Goal: Task Accomplishment & Management: Manage account settings

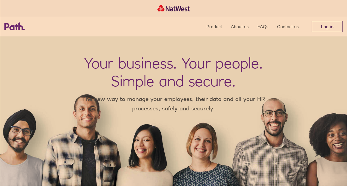
click at [327, 28] on link "Log in" at bounding box center [327, 26] width 31 height 11
click at [188, 45] on div "Your business. Your people. Simple and secure. The new way to manage your emplo…" at bounding box center [173, 112] width 347 height 150
click at [335, 23] on link "Log in" at bounding box center [327, 26] width 31 height 11
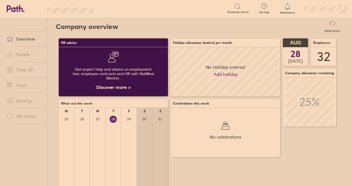
scroll to position [49, 109]
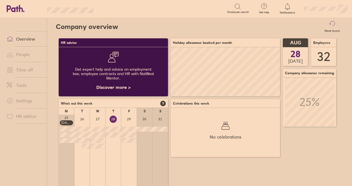
click at [33, 69] on link "Time off" at bounding box center [24, 69] width 45 height 11
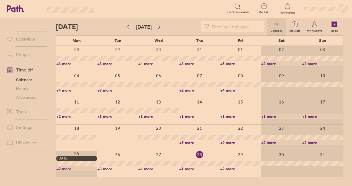
click at [28, 100] on link "Allowances" at bounding box center [24, 97] width 45 height 9
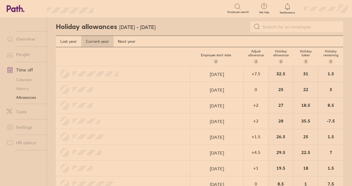
click at [19, 76] on link "Calendar" at bounding box center [24, 80] width 45 height 9
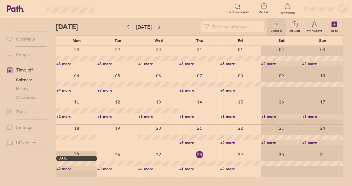
click at [230, 27] on input at bounding box center [234, 27] width 51 height 11
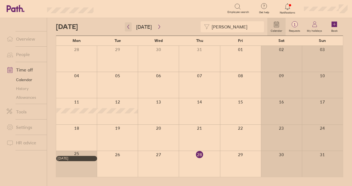
type input "[PERSON_NAME]"
click at [125, 25] on button "button" at bounding box center [128, 26] width 7 height 9
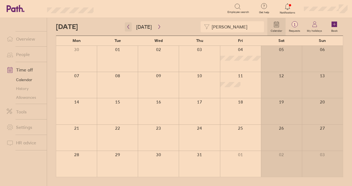
click at [125, 25] on button "button" at bounding box center [128, 26] width 7 height 9
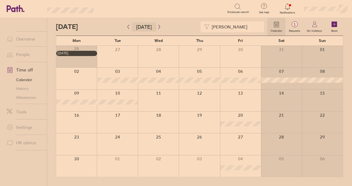
click at [147, 24] on button "[DATE]" at bounding box center [144, 26] width 24 height 9
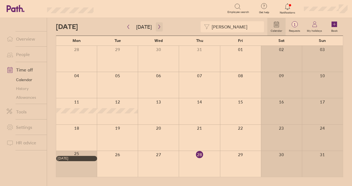
click at [158, 28] on icon "button" at bounding box center [159, 27] width 2 height 4
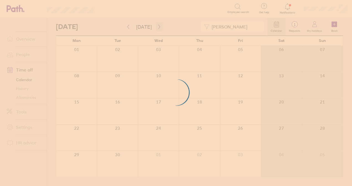
click at [157, 28] on div at bounding box center [176, 93] width 352 height 186
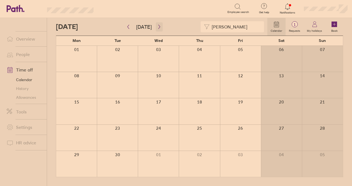
click at [158, 28] on icon "button" at bounding box center [159, 27] width 2 height 4
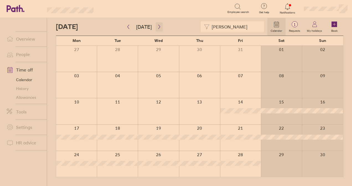
click at [158, 28] on icon "button" at bounding box center [159, 27] width 2 height 4
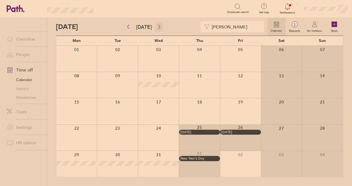
click at [158, 28] on icon "button" at bounding box center [159, 27] width 2 height 4
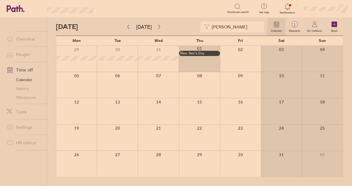
click at [156, 84] on div at bounding box center [158, 85] width 41 height 26
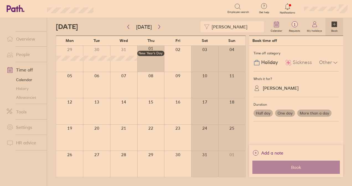
click at [129, 103] on div at bounding box center [123, 111] width 27 height 26
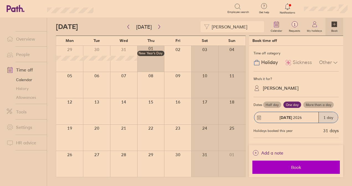
click at [296, 169] on span "Book" at bounding box center [296, 167] width 80 height 5
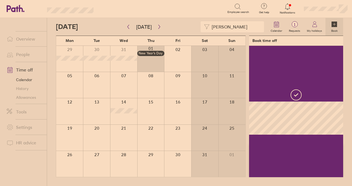
click at [26, 96] on link "Allowances" at bounding box center [24, 97] width 45 height 9
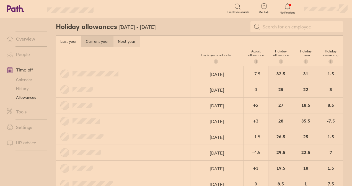
click at [125, 38] on link "Next year" at bounding box center [126, 41] width 27 height 11
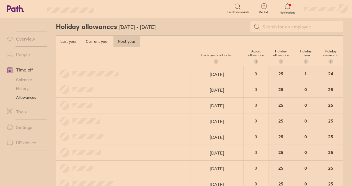
click at [30, 37] on link "Overview" at bounding box center [24, 38] width 45 height 11
